Goal: Transaction & Acquisition: Subscribe to service/newsletter

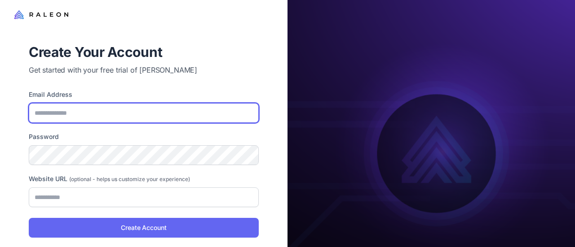
click at [74, 114] on input "Email Address" at bounding box center [144, 113] width 230 height 20
type input "**********"
